Goal: Transaction & Acquisition: Download file/media

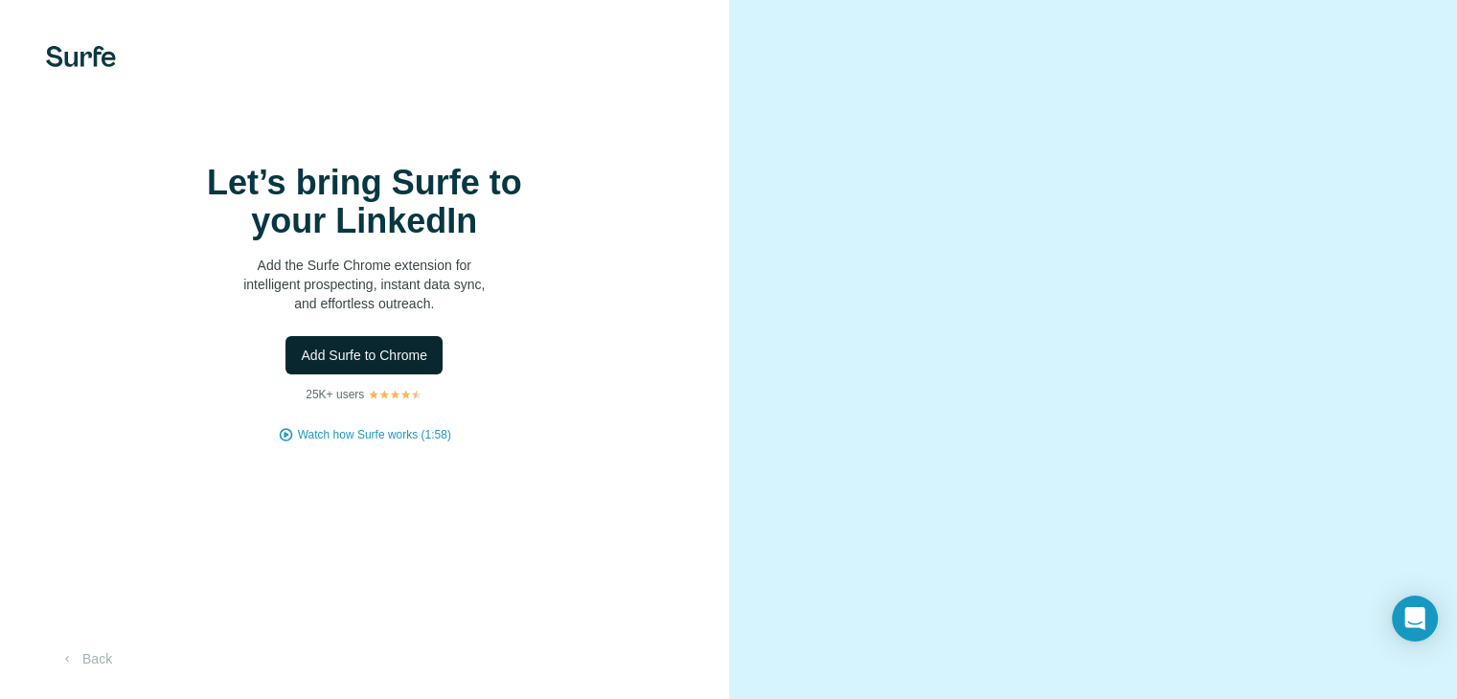
click at [399, 365] on span "Add Surfe to Chrome" at bounding box center [364, 355] width 126 height 19
